Goal: Task Accomplishment & Management: Manage account settings

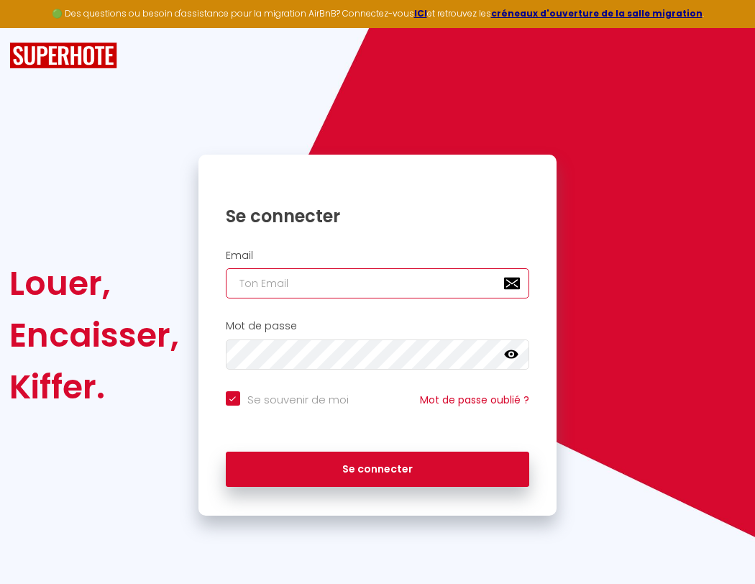
type input "l"
checkbox input "true"
type input "le"
checkbox input "true"
type input "les"
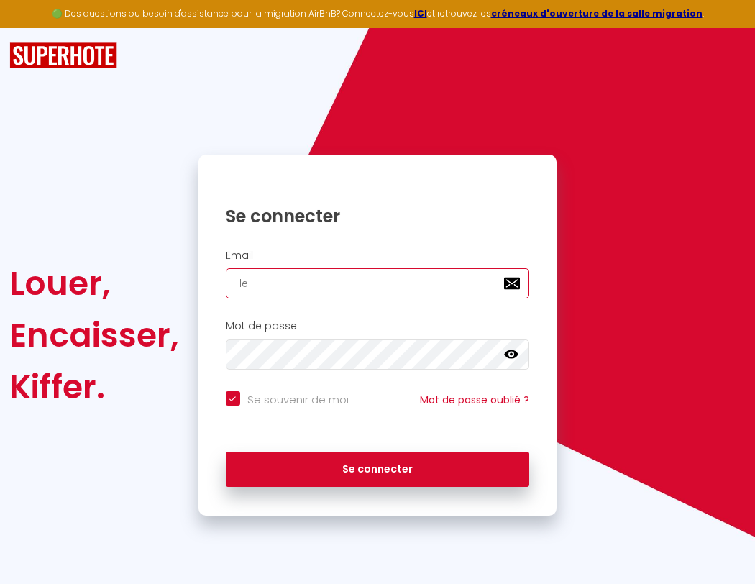
checkbox input "true"
type input "lesp"
checkbox input "true"
type input "lespa"
checkbox input "true"
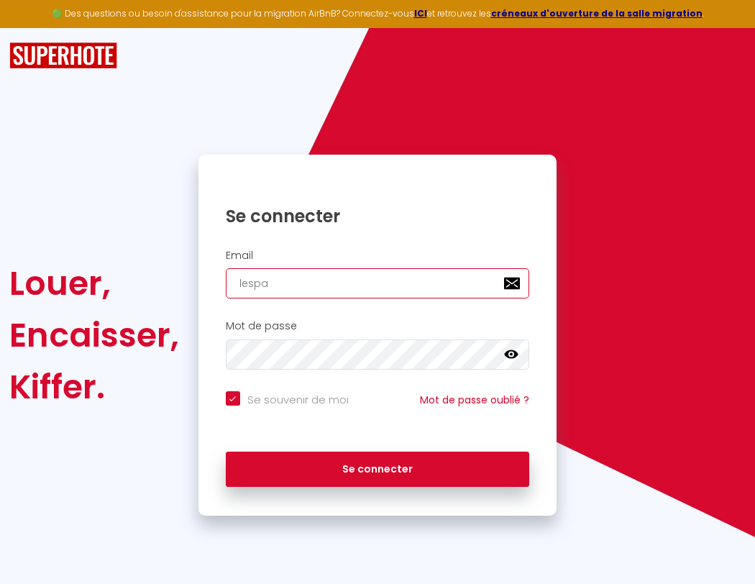
type input "lespac"
checkbox input "true"
type input "lespace"
checkbox input "true"
type input "lespaced"
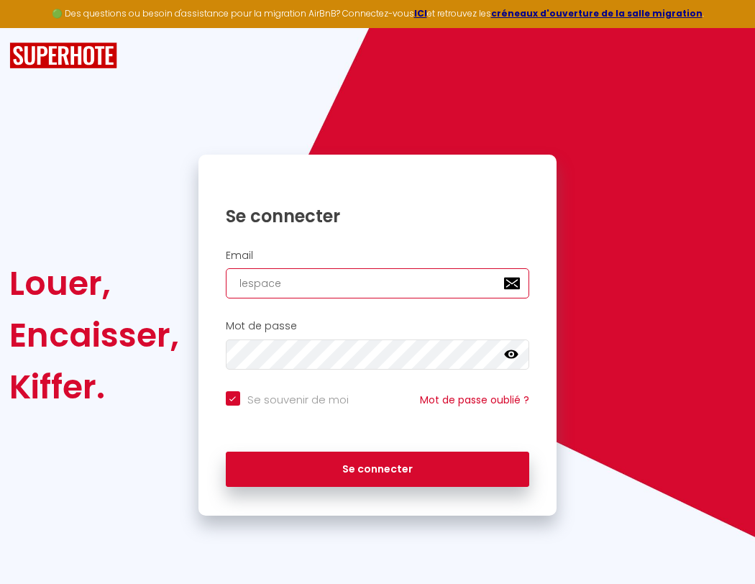
checkbox input "true"
type input "l"
checkbox input "true"
type input "lespacede"
checkbox input "true"
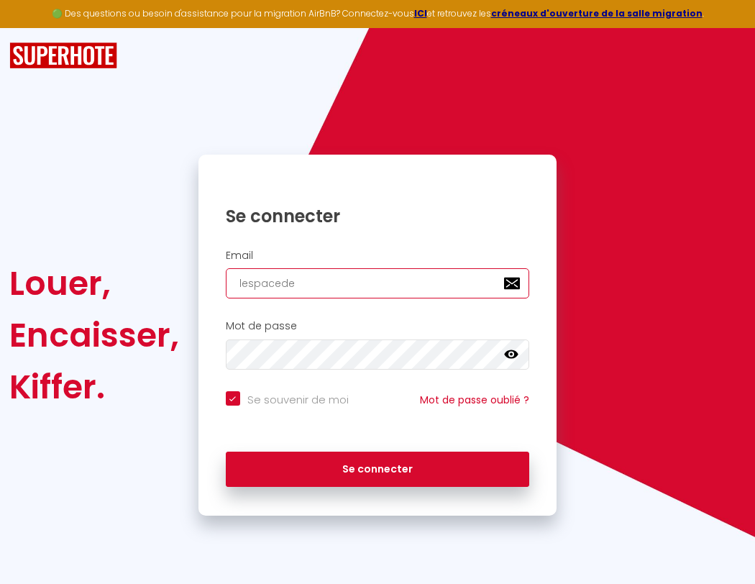
type input "le"
checkbox input "true"
type input "lespacedet"
checkbox input "true"
type input "les"
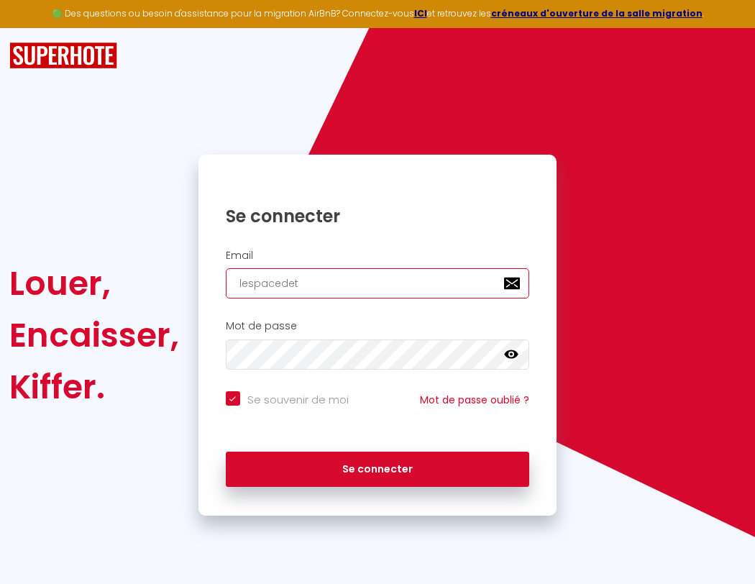
checkbox input "true"
type input "lespacedete"
checkbox input "true"
type input "lesp"
checkbox input "true"
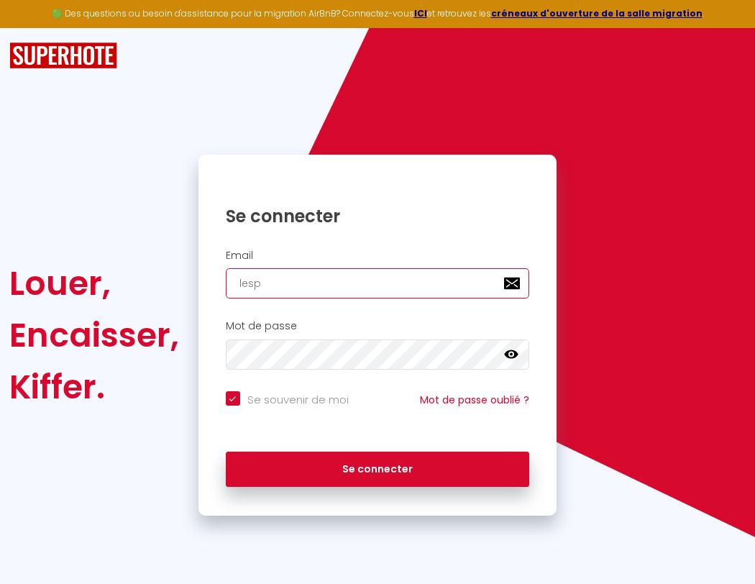
type input "lespacedeten"
checkbox input "true"
type input "lespa"
checkbox input "true"
type input "lespacedetent"
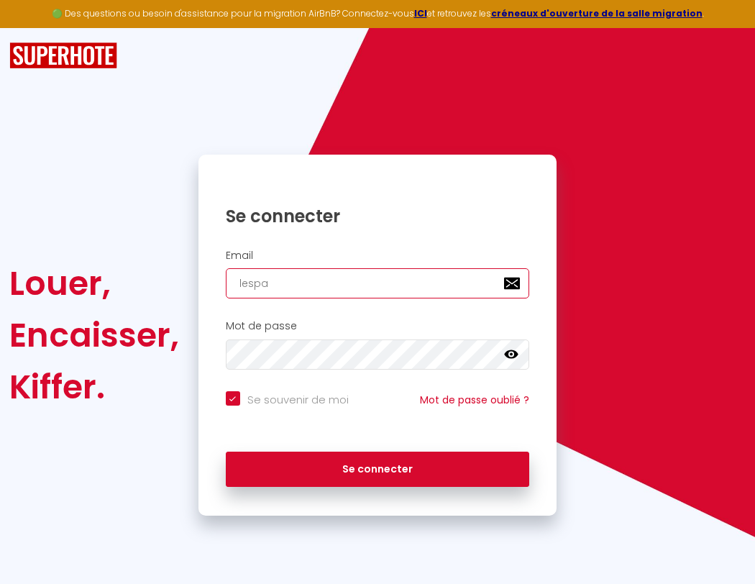
checkbox input "true"
type input "lespac"
checkbox input "true"
type input "lespacedetente"
checkbox input "true"
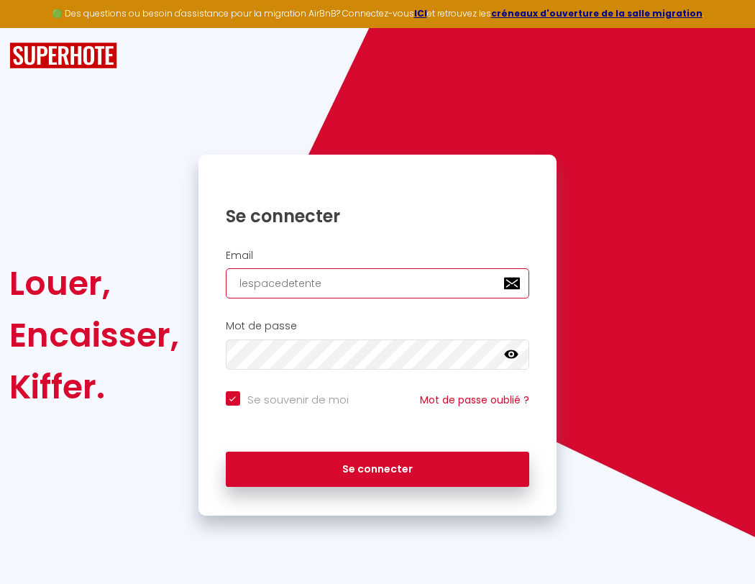
type input "lespace"
checkbox input "true"
type input "lespacedetente@"
checkbox input "true"
type input "l"
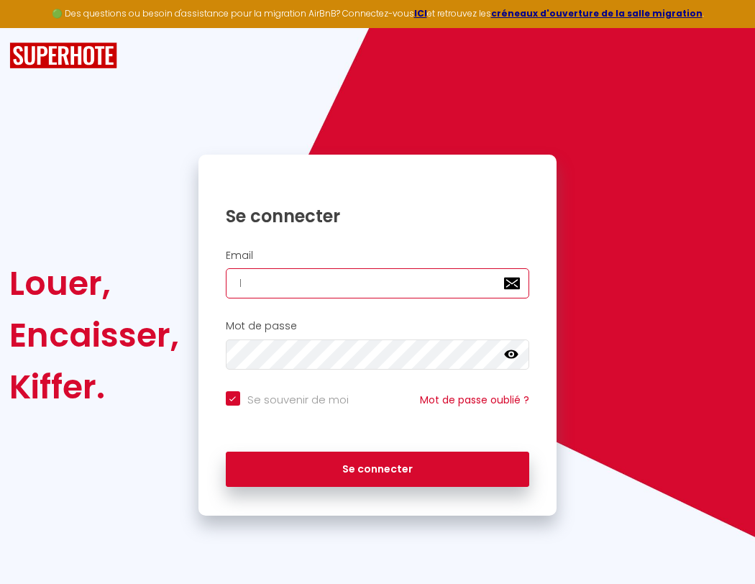
checkbox input "true"
type input "le"
checkbox input "true"
type input "lespacedetente@g"
checkbox input "true"
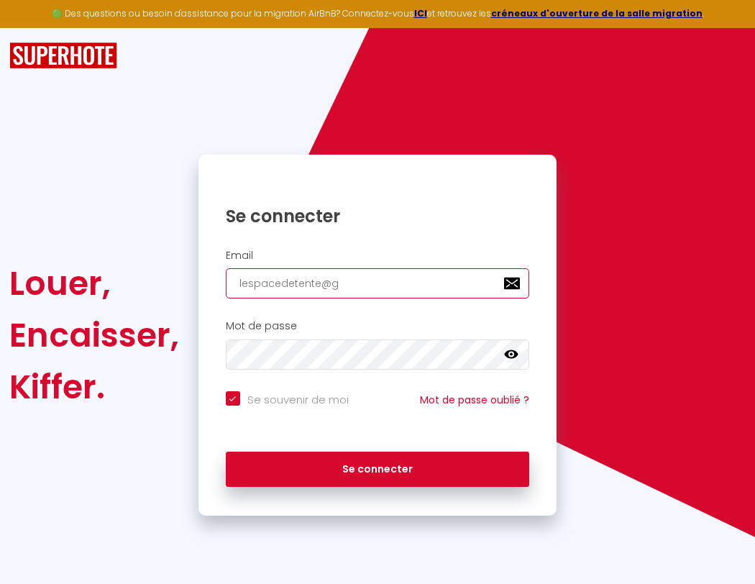
type input "lespacedetente@gm"
checkbox input "true"
type input "lespacedetente@gma"
checkbox input "true"
type input "lespacedetente@gmai"
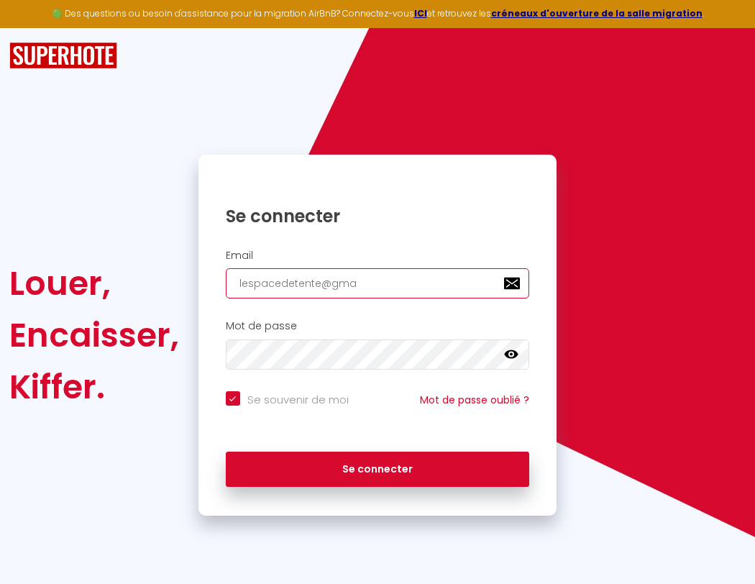
checkbox input "true"
type input "[EMAIL_ADDRESS]"
checkbox input "true"
